Goal: Task Accomplishment & Management: Use online tool/utility

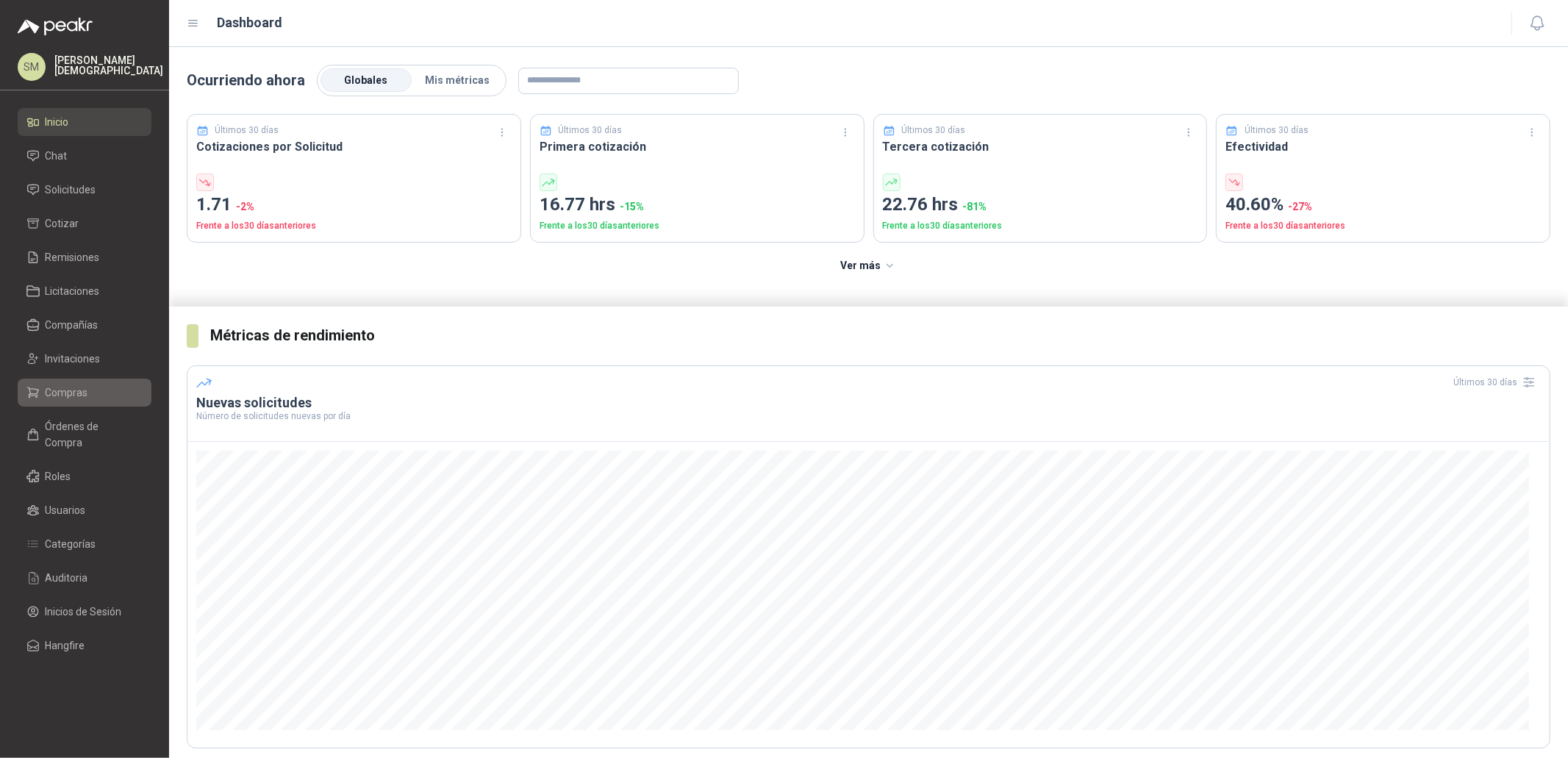
click at [69, 392] on span "Compras" at bounding box center [67, 392] width 43 height 16
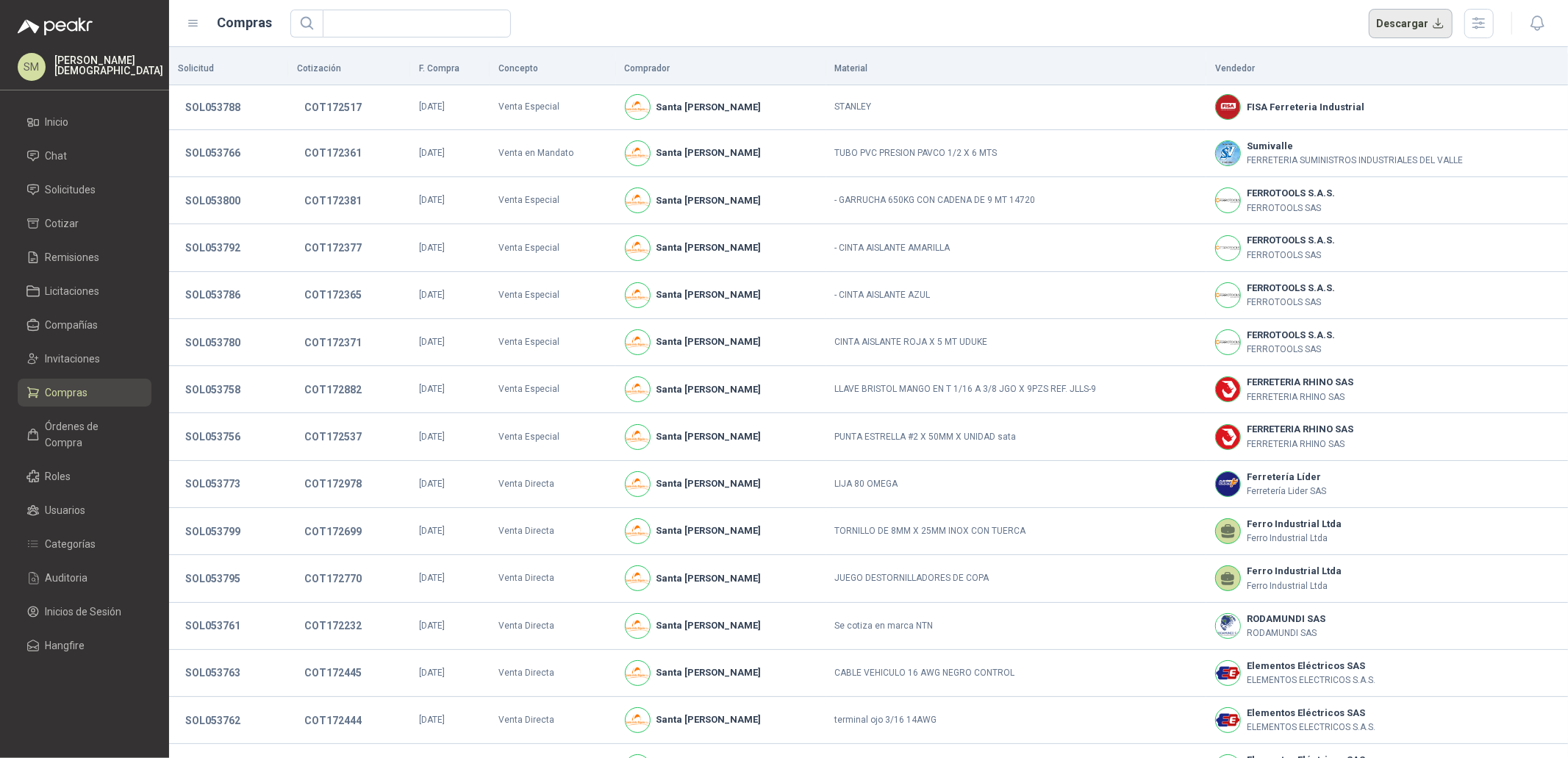
click at [1409, 19] on button "Descargar" at bounding box center [1411, 24] width 85 height 29
click at [67, 121] on span "Inicio" at bounding box center [58, 122] width 24 height 16
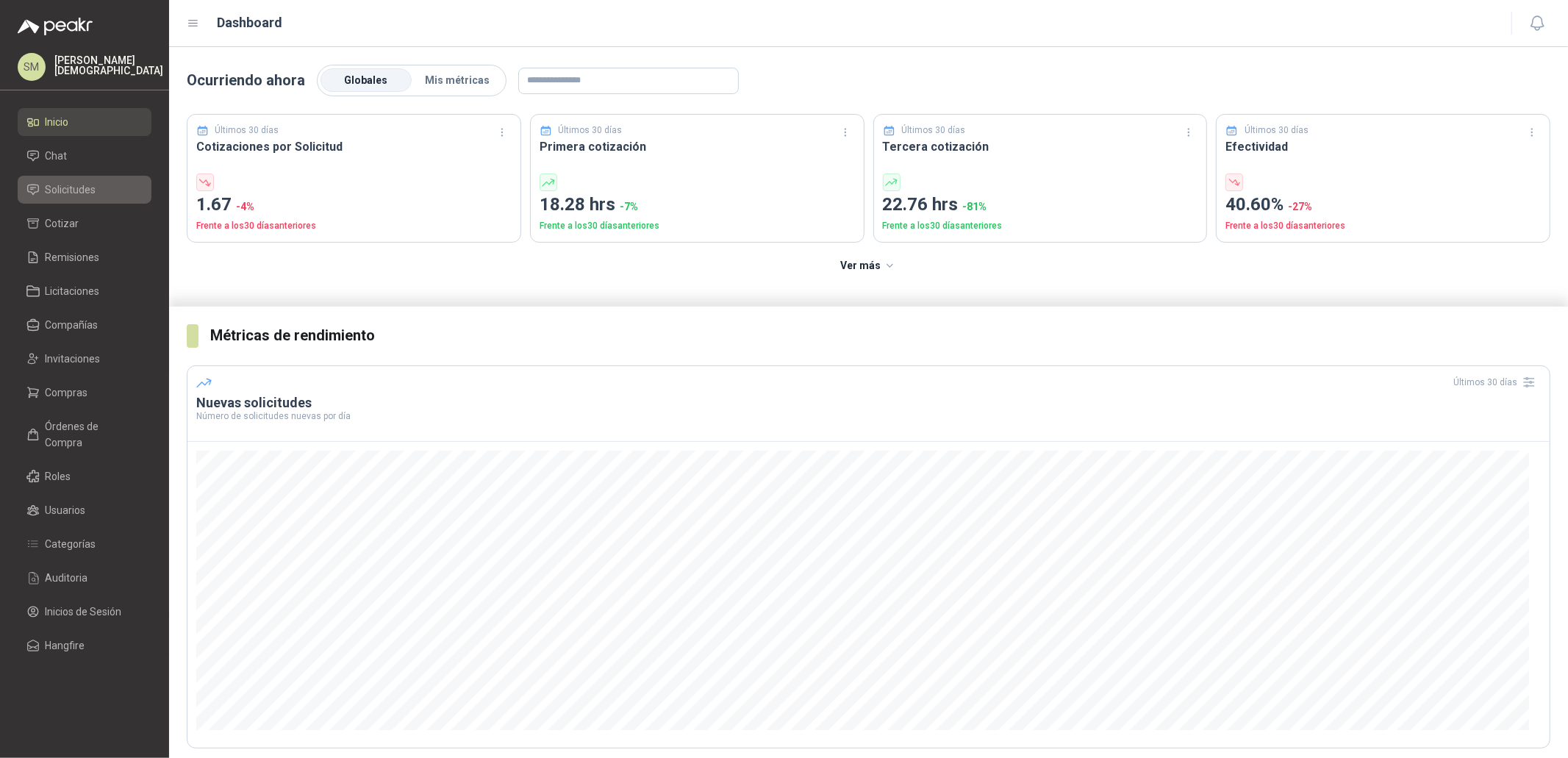
click at [63, 192] on span "Solicitudes" at bounding box center [71, 190] width 51 height 16
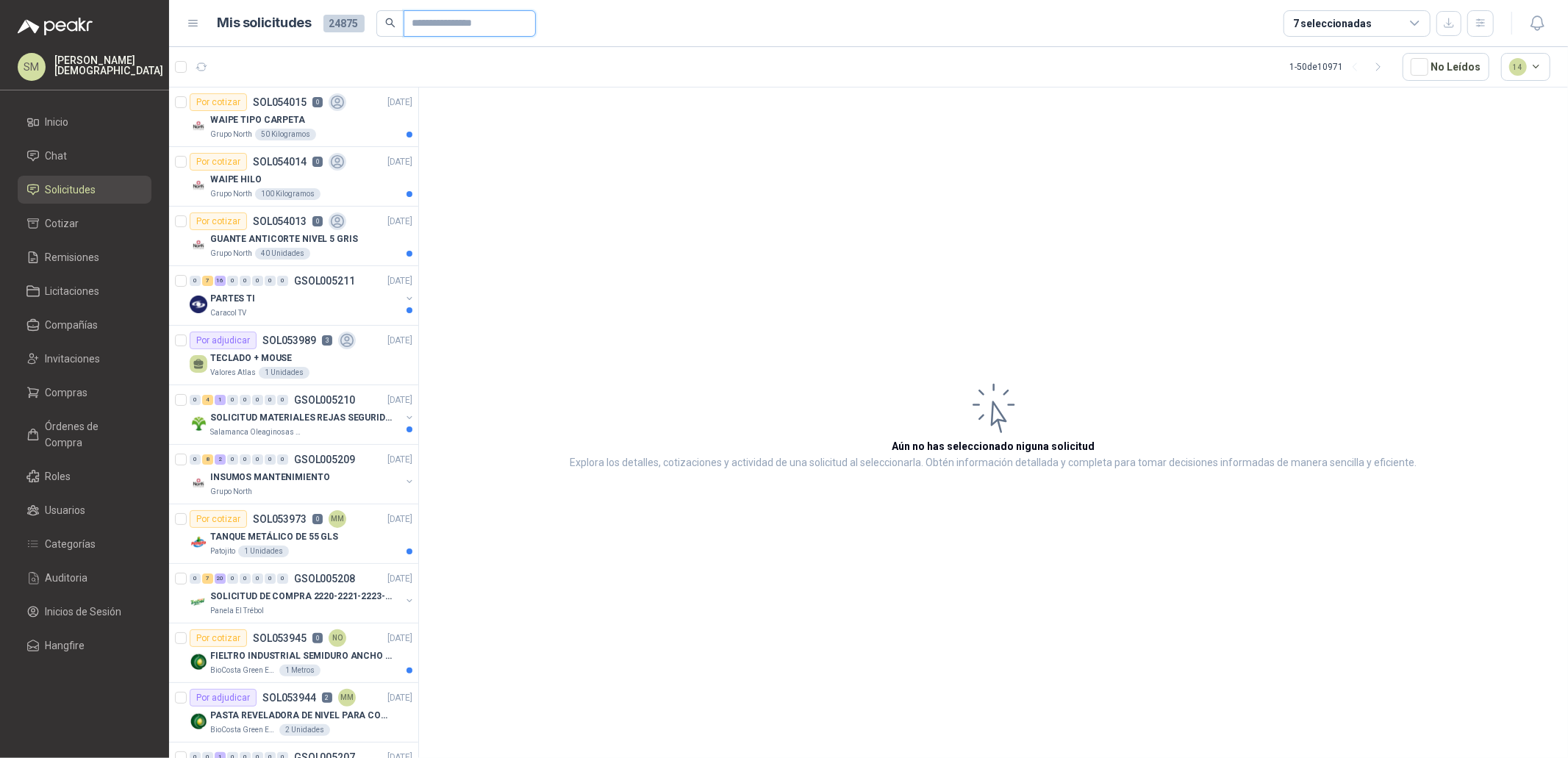
click at [437, 23] on input "text" at bounding box center [464, 24] width 103 height 25
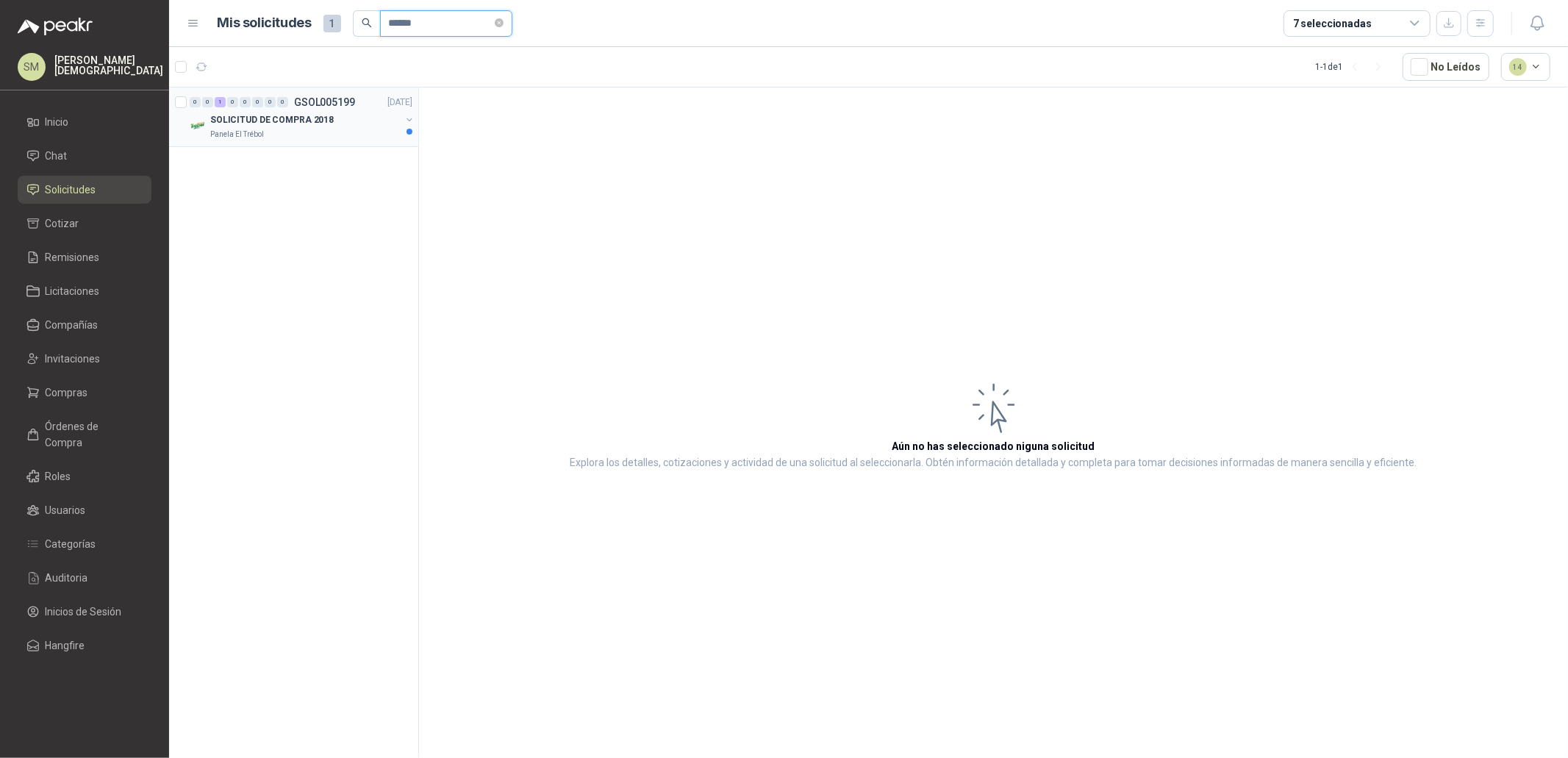
type input "******"
click at [330, 119] on div "SOLICITUD DE COMPRA 2018" at bounding box center [305, 120] width 190 height 18
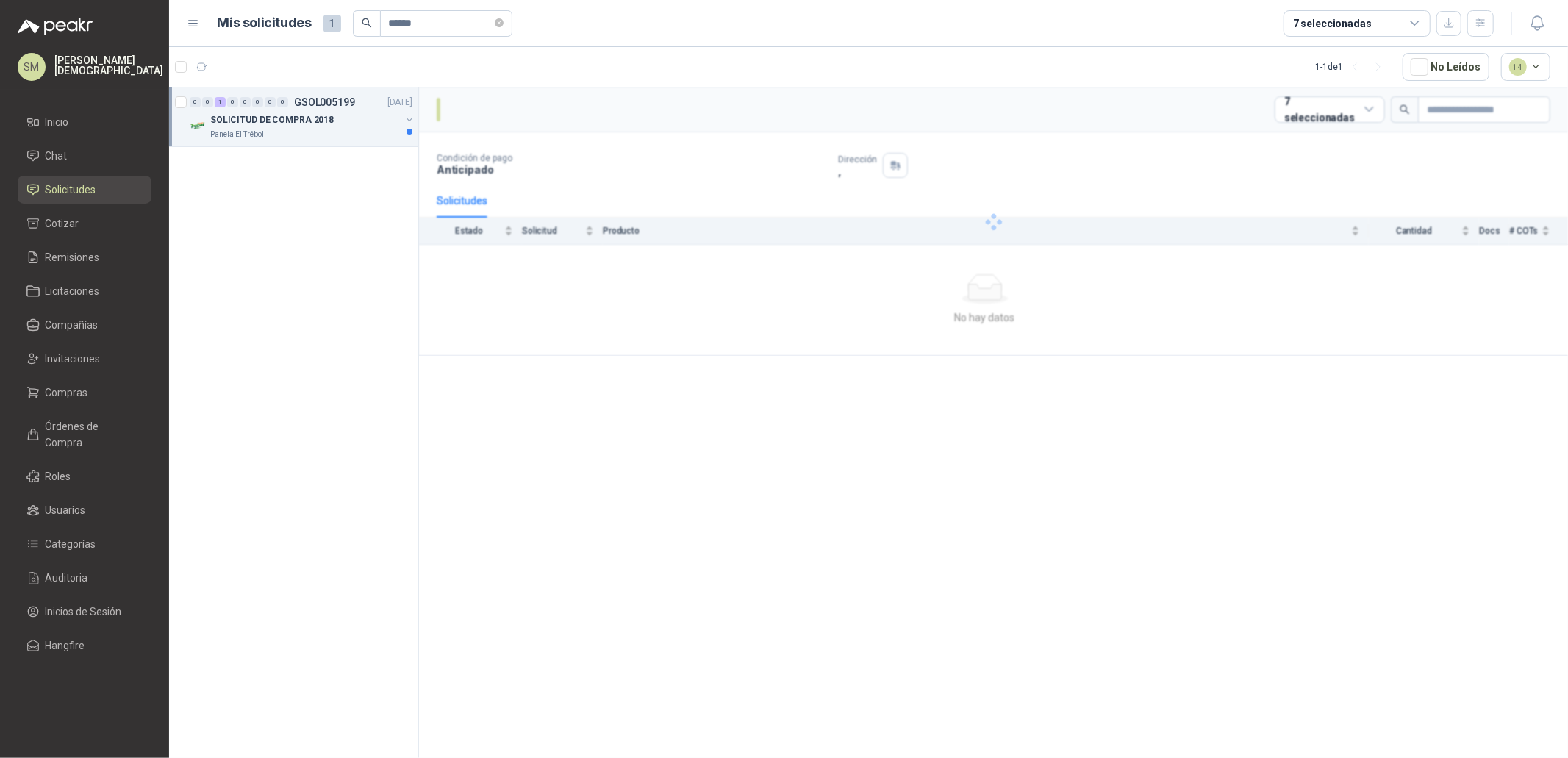
click at [330, 119] on div "SOLICITUD DE COMPRA 2018" at bounding box center [305, 120] width 190 height 18
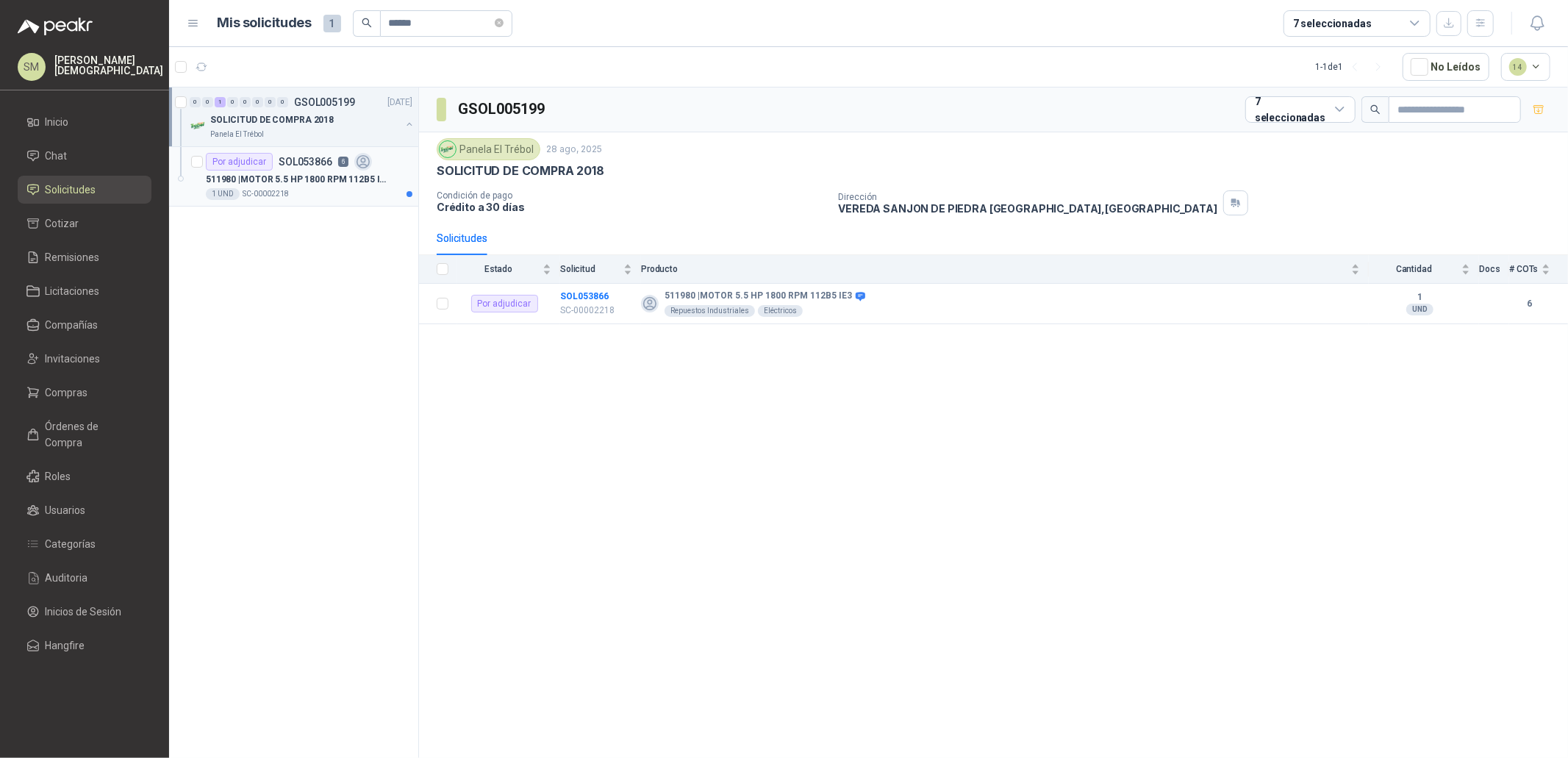
click at [340, 168] on div "Por adjudicar SOL053866 6" at bounding box center [288, 161] width 166 height 18
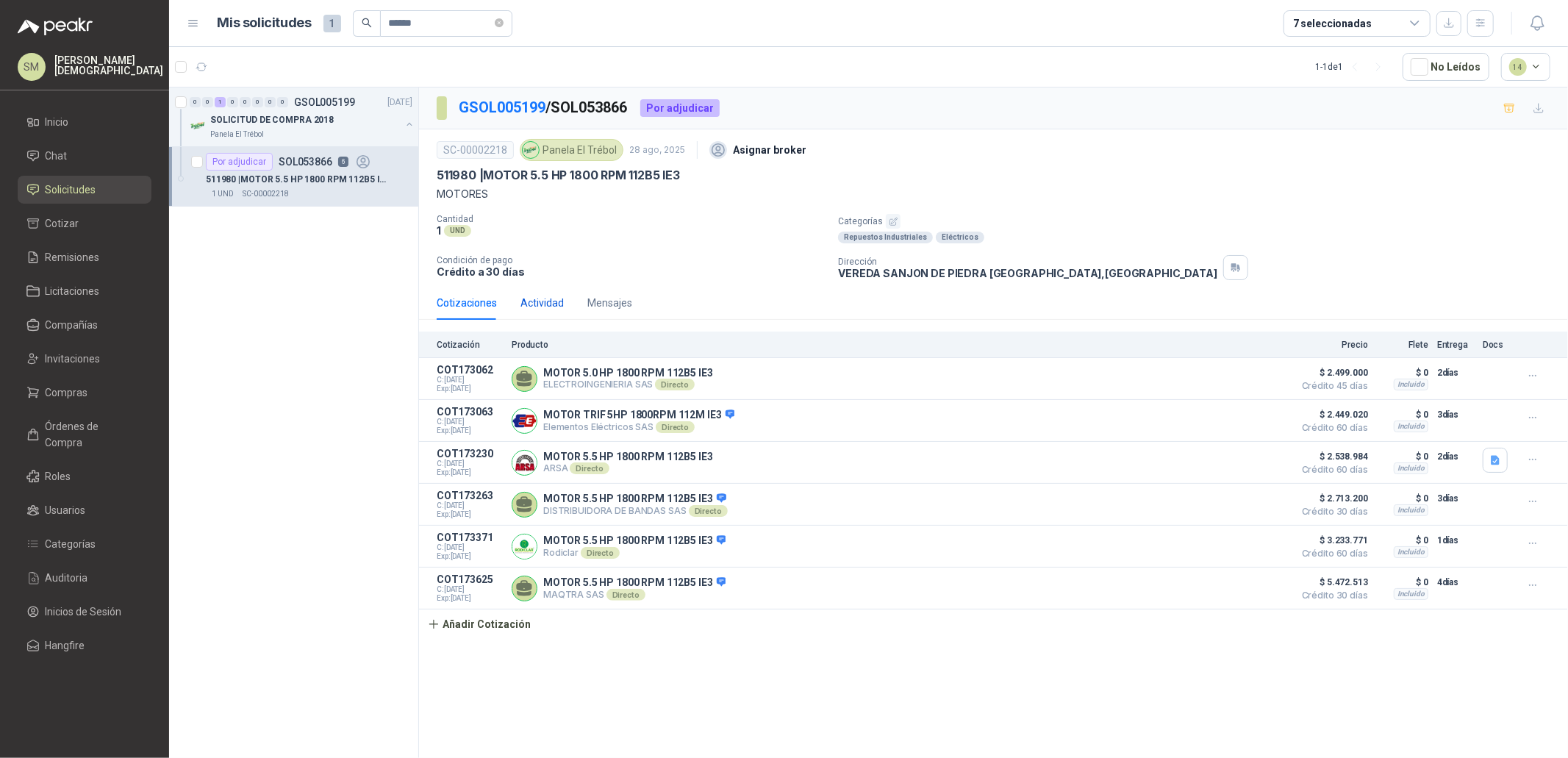
click at [545, 302] on div "Actividad" at bounding box center [542, 303] width 44 height 16
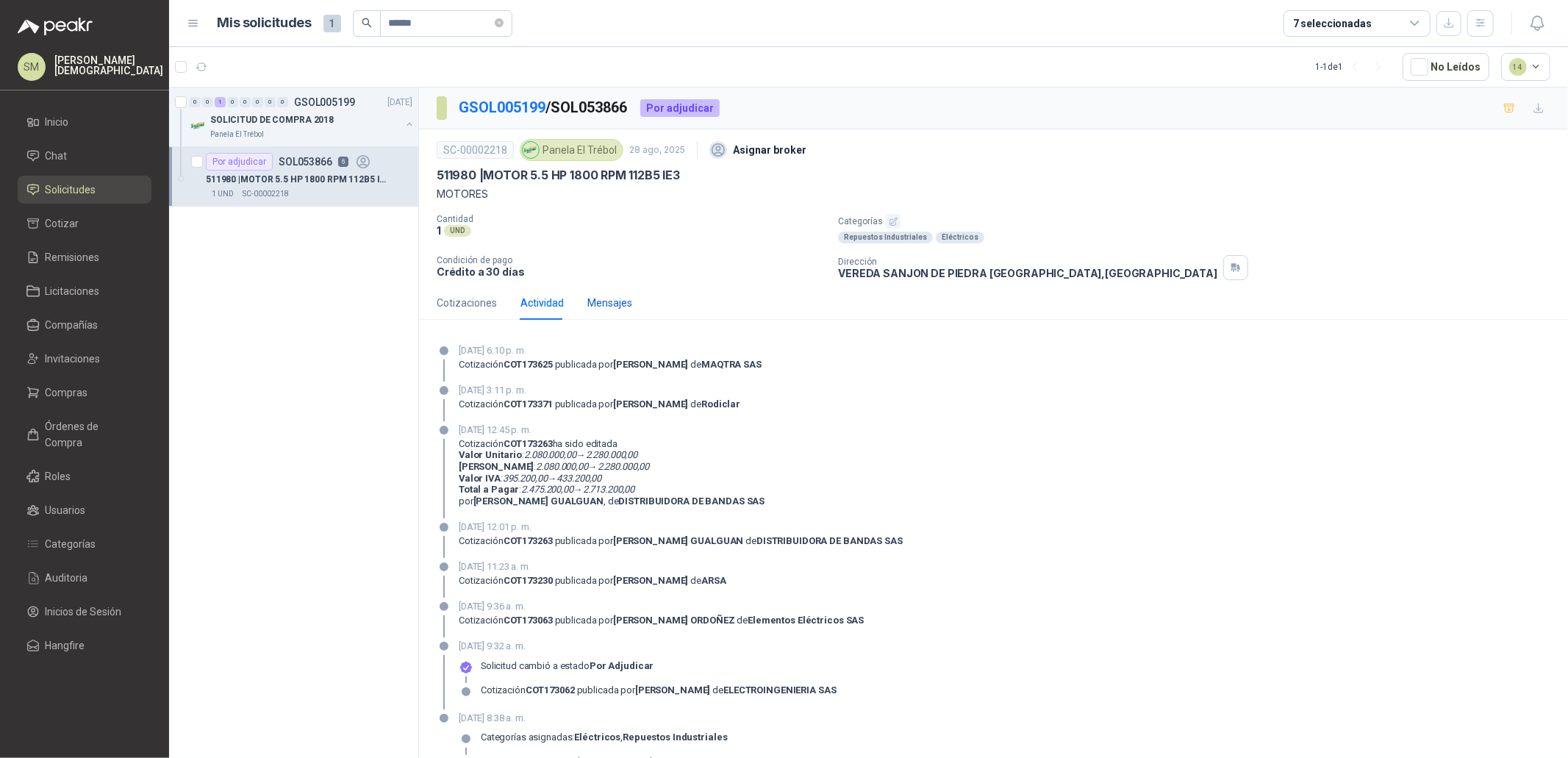
click at [601, 307] on div "Mensajes" at bounding box center [609, 303] width 45 height 16
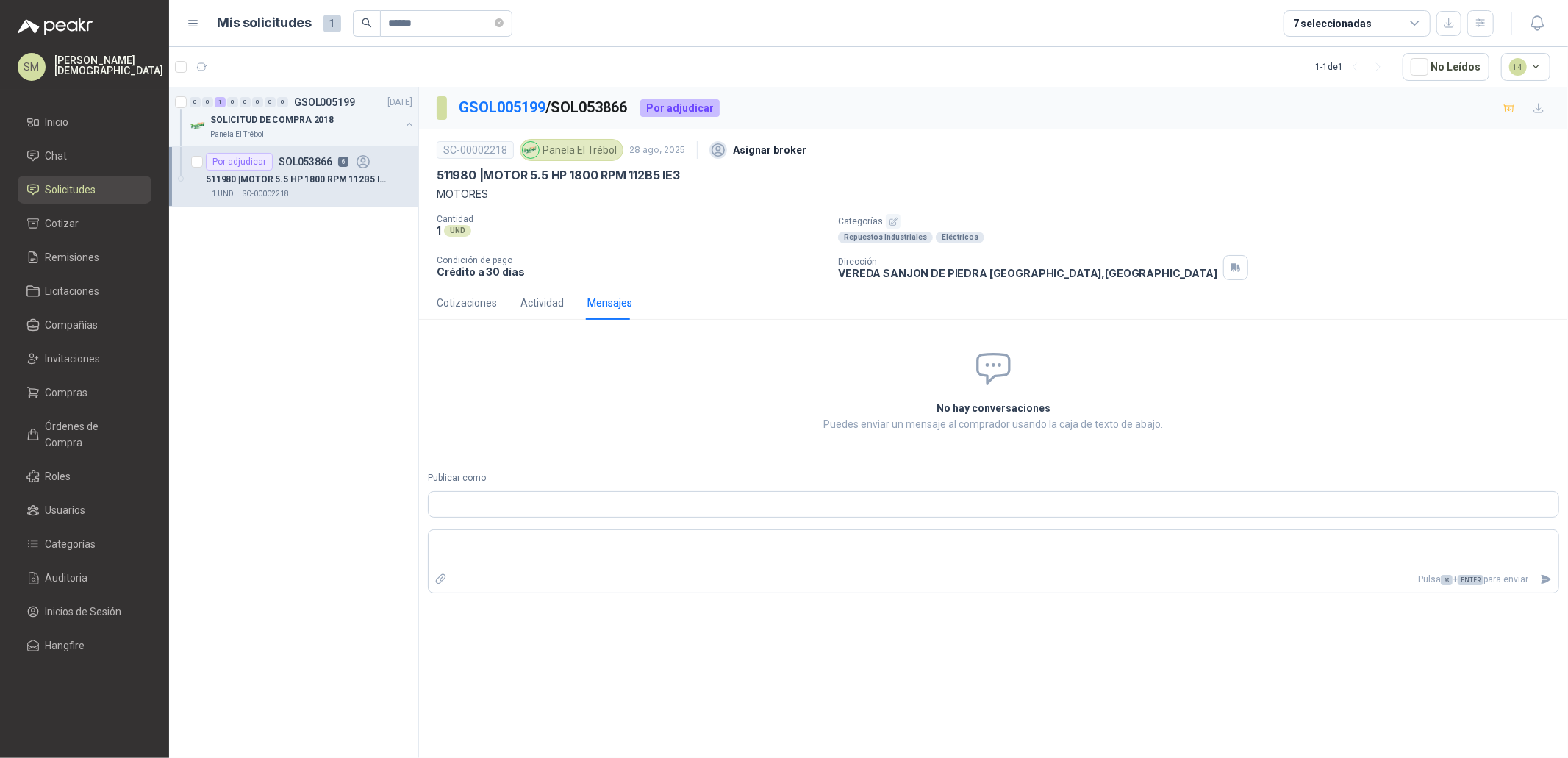
click at [516, 308] on div "Cotizaciones Actividad Mensajes" at bounding box center [534, 303] width 195 height 34
click at [530, 303] on div "Actividad" at bounding box center [542, 303] width 44 height 16
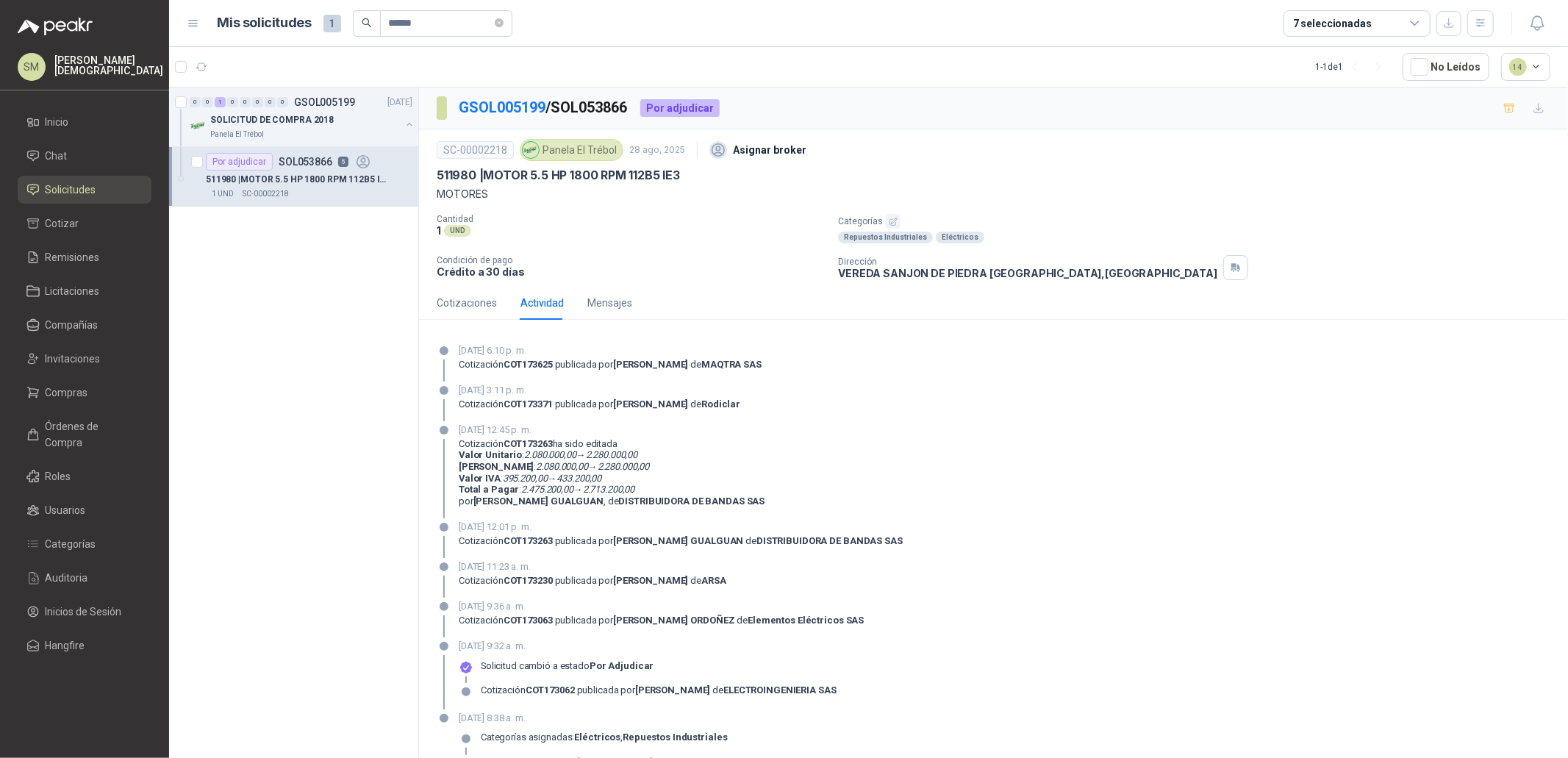
scroll to position [31, 0]
